Goal: Check status: Check status

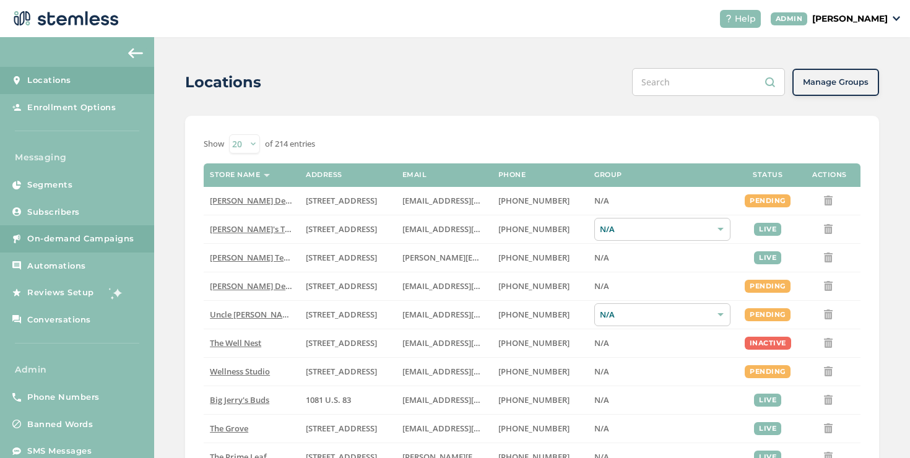
click at [67, 248] on link "On-demand Campaigns" at bounding box center [77, 238] width 154 height 27
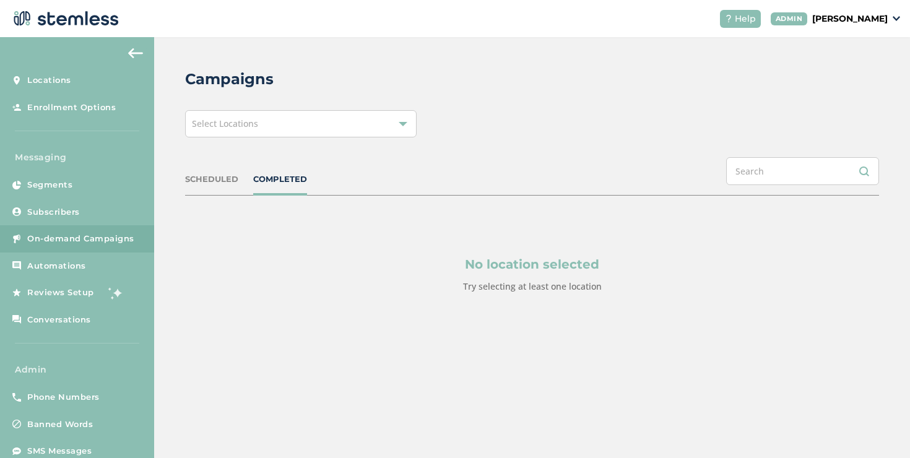
click at [286, 120] on div "Select Locations" at bounding box center [301, 123] width 232 height 27
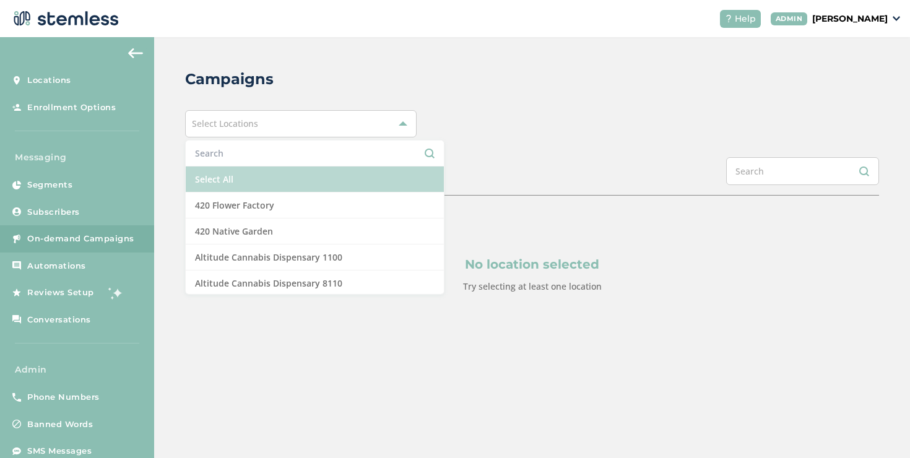
click at [216, 180] on li "Select All" at bounding box center [315, 180] width 258 height 26
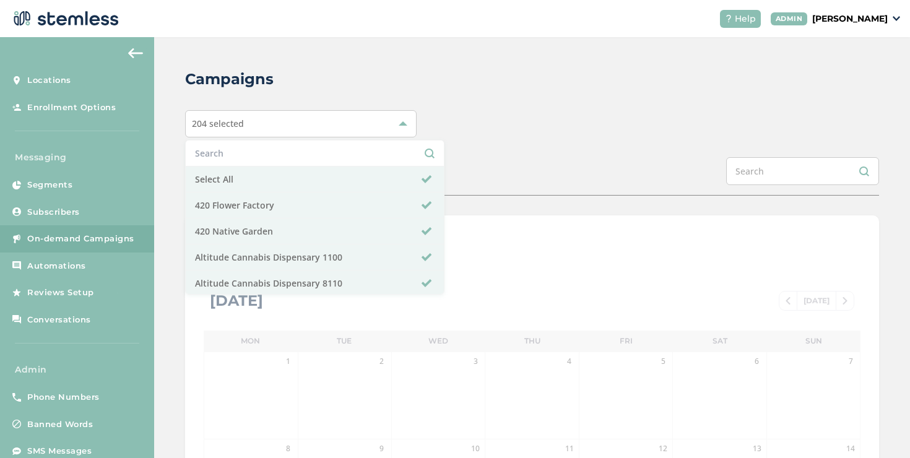
click at [170, 172] on div "Campaigns 204 selected Select All 420 Flower Factory 420 Native Garden Altitude…" at bounding box center [532, 437] width 756 height 801
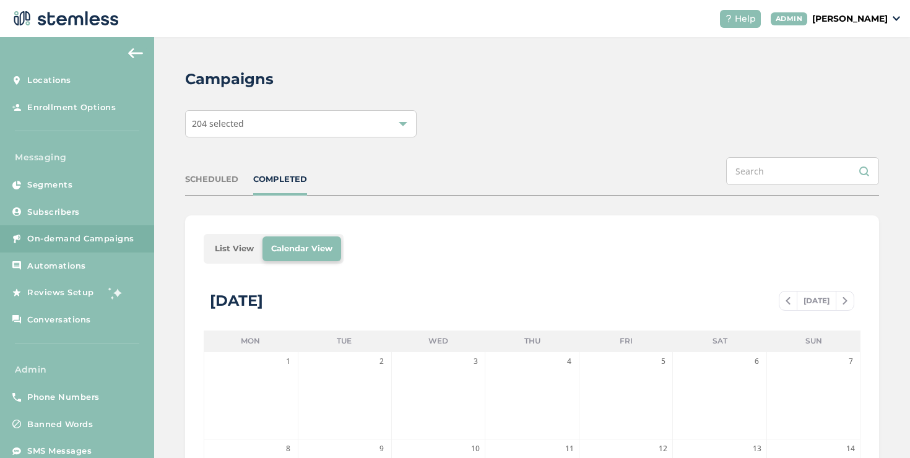
click at [232, 246] on li "List View" at bounding box center [234, 249] width 56 height 25
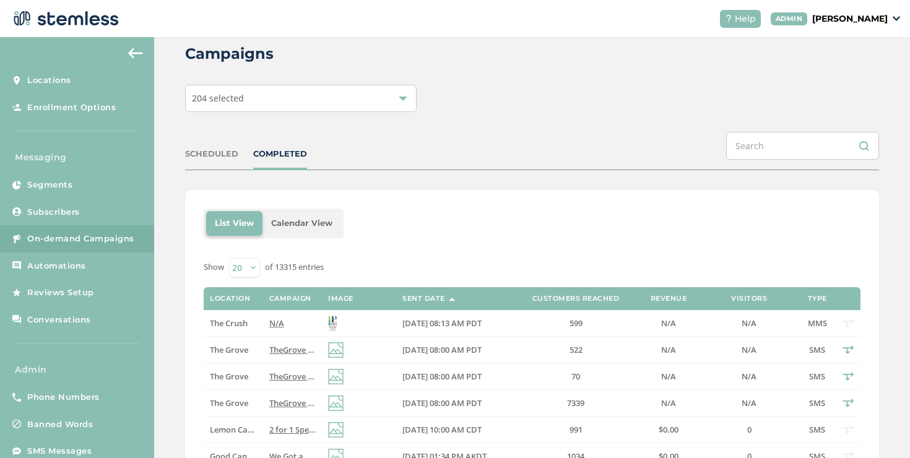
scroll to position [55, 0]
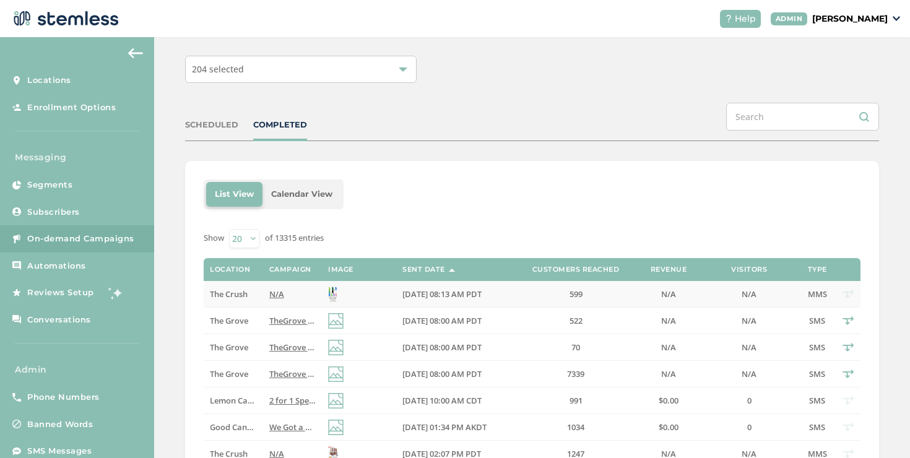
click at [235, 295] on span "The Crush" at bounding box center [229, 294] width 38 height 11
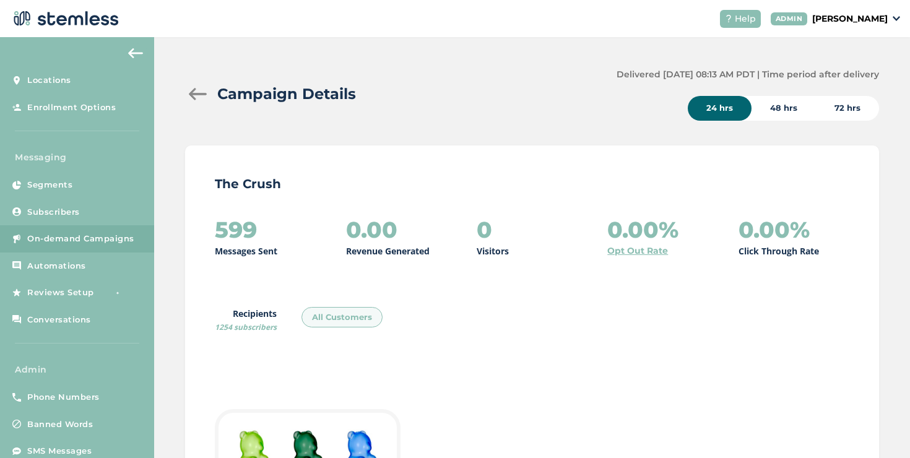
click at [196, 94] on div at bounding box center [197, 94] width 25 height 12
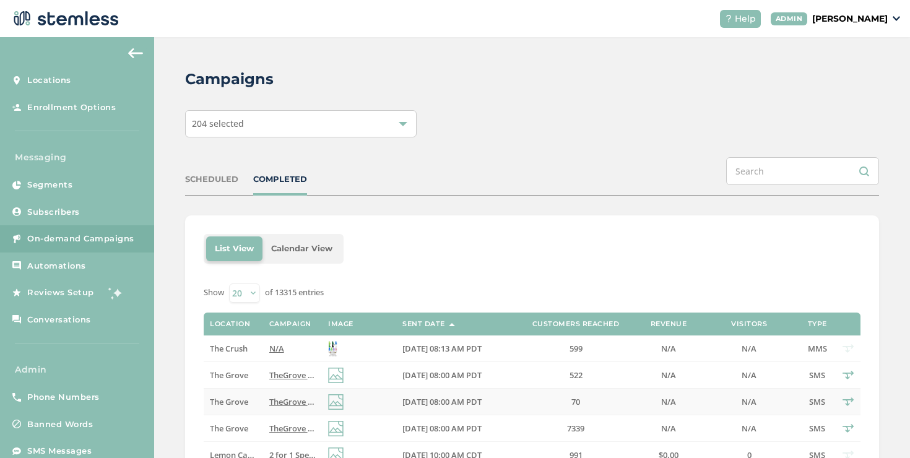
click at [263, 403] on td "TheGrove La Mesa: You have a new notification waiting for you, {first_name}! Re…" at bounding box center [292, 402] width 59 height 27
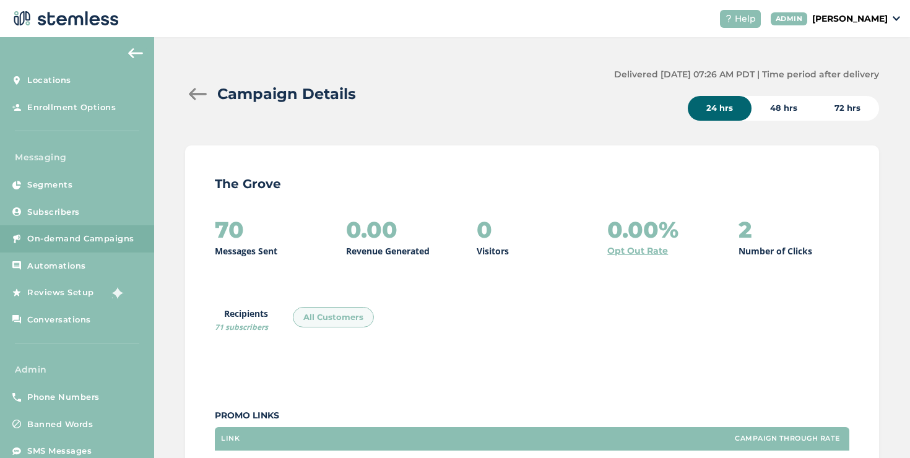
click at [198, 92] on div at bounding box center [197, 94] width 25 height 12
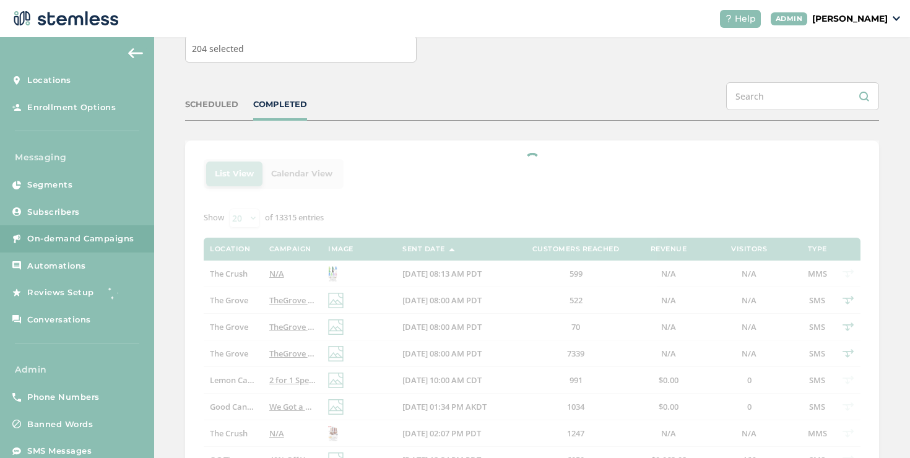
scroll to position [258, 0]
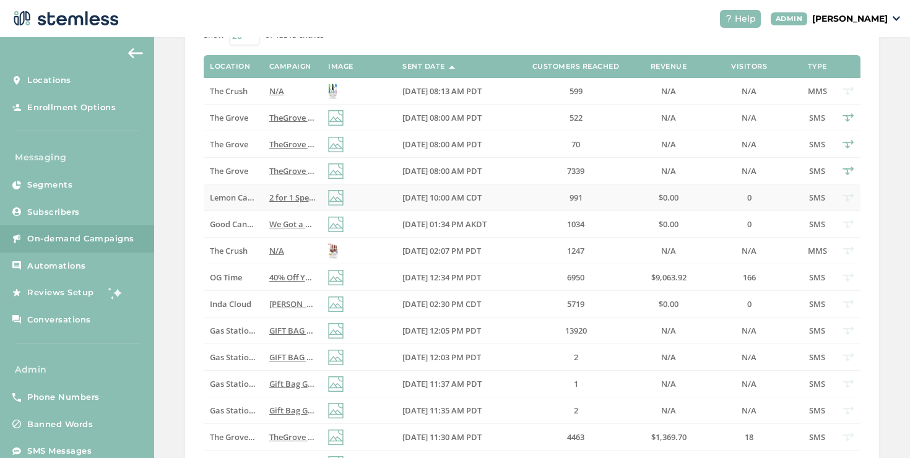
click at [274, 196] on span "2 for 1 Specials [DATE] @ GLENPOOL! Check out these exclusive Lemon offers :) R…" at bounding box center [456, 197] width 374 height 11
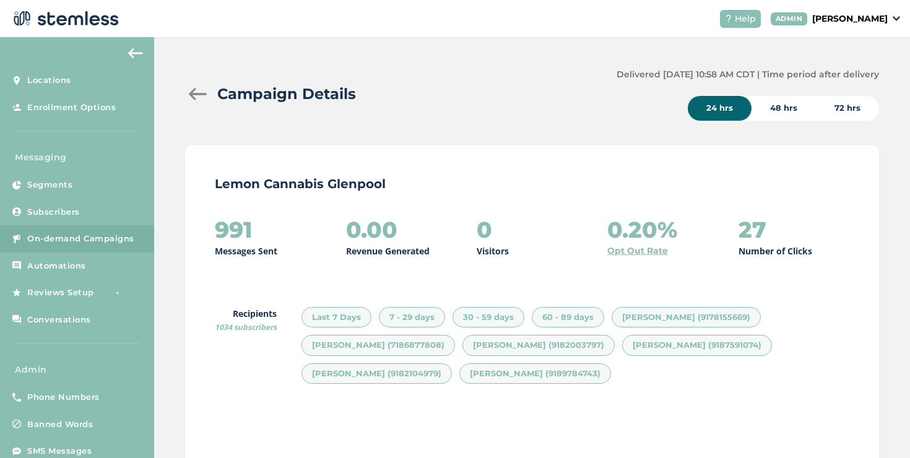
click at [194, 97] on div at bounding box center [197, 94] width 25 height 12
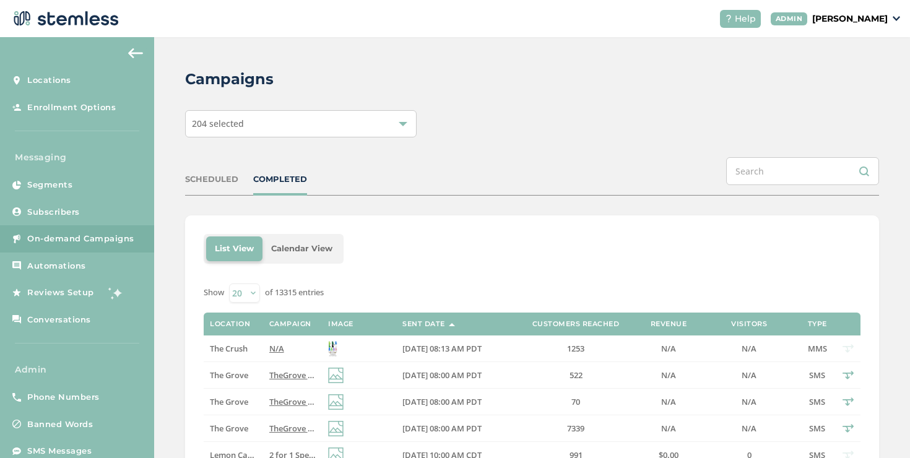
scroll to position [188, 0]
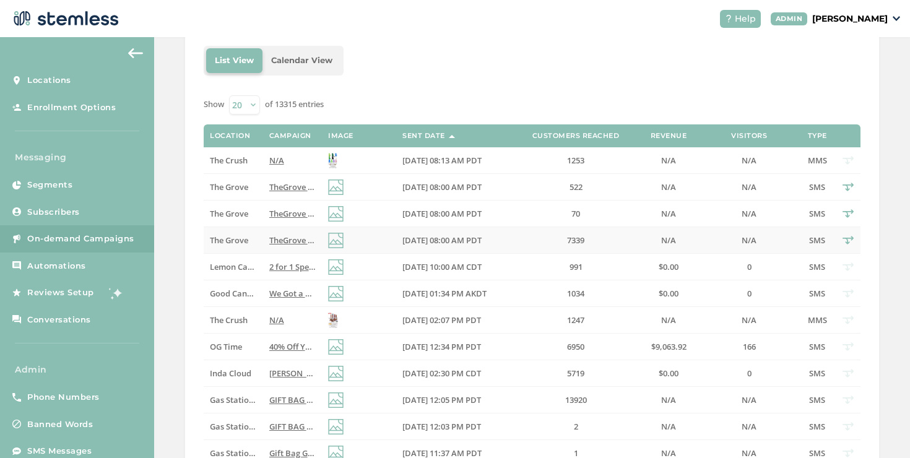
click at [294, 243] on span "TheGrove La Mesa: You have a new notification waiting for you, {first_name}! Re…" at bounding box center [455, 240] width 373 height 11
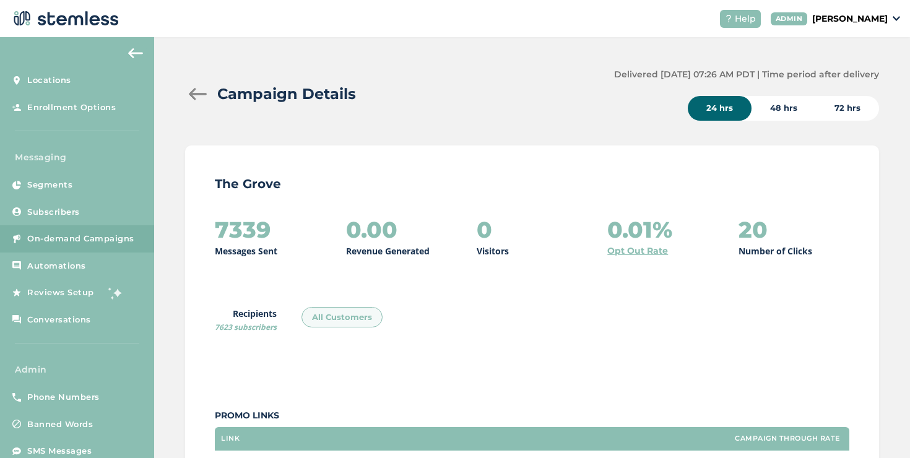
click at [199, 95] on div at bounding box center [197, 94] width 25 height 12
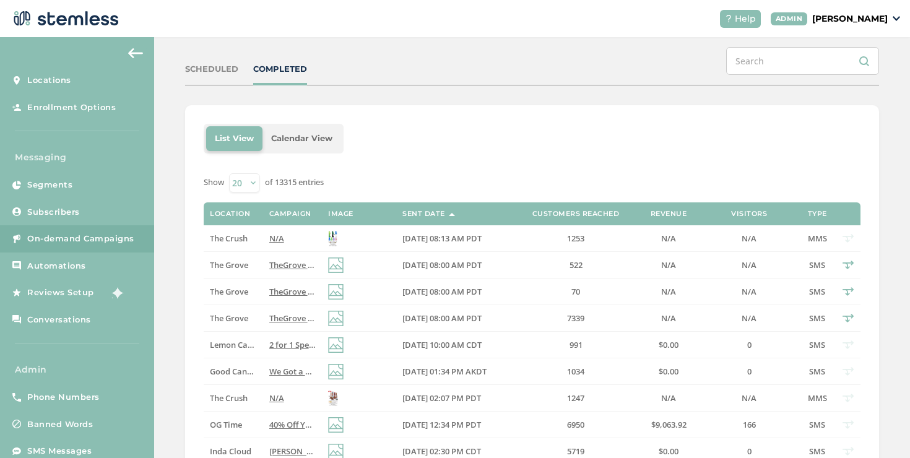
scroll to position [118, 0]
